Goal: Book appointment/travel/reservation

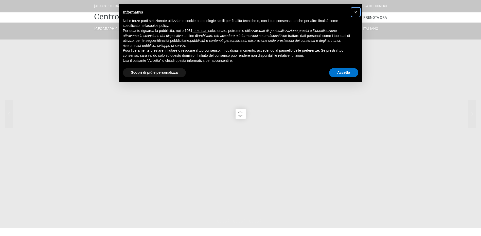
click at [355, 12] on span "×" at bounding box center [355, 12] width 3 height 6
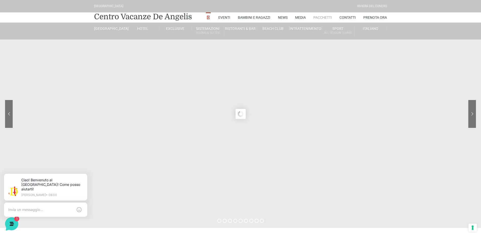
click at [324, 18] on link "Pacchetti" at bounding box center [322, 17] width 19 height 10
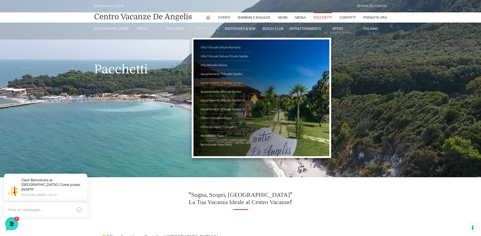
click at [223, 83] on link "Appartamento Trilocale Terrace" at bounding box center [226, 83] width 51 height 9
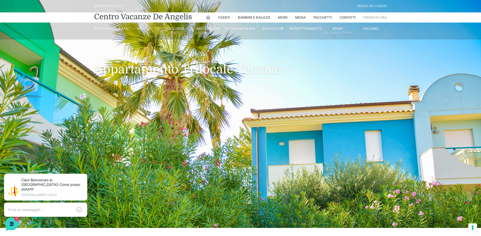
click at [376, 18] on link "Prenota Ora" at bounding box center [375, 17] width 24 height 10
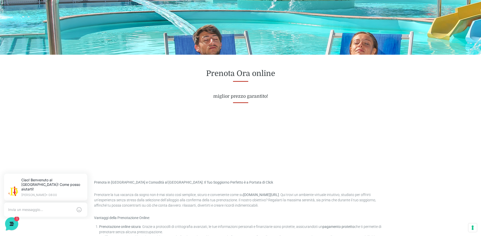
scroll to position [178, 0]
